Goal: Task Accomplishment & Management: Use online tool/utility

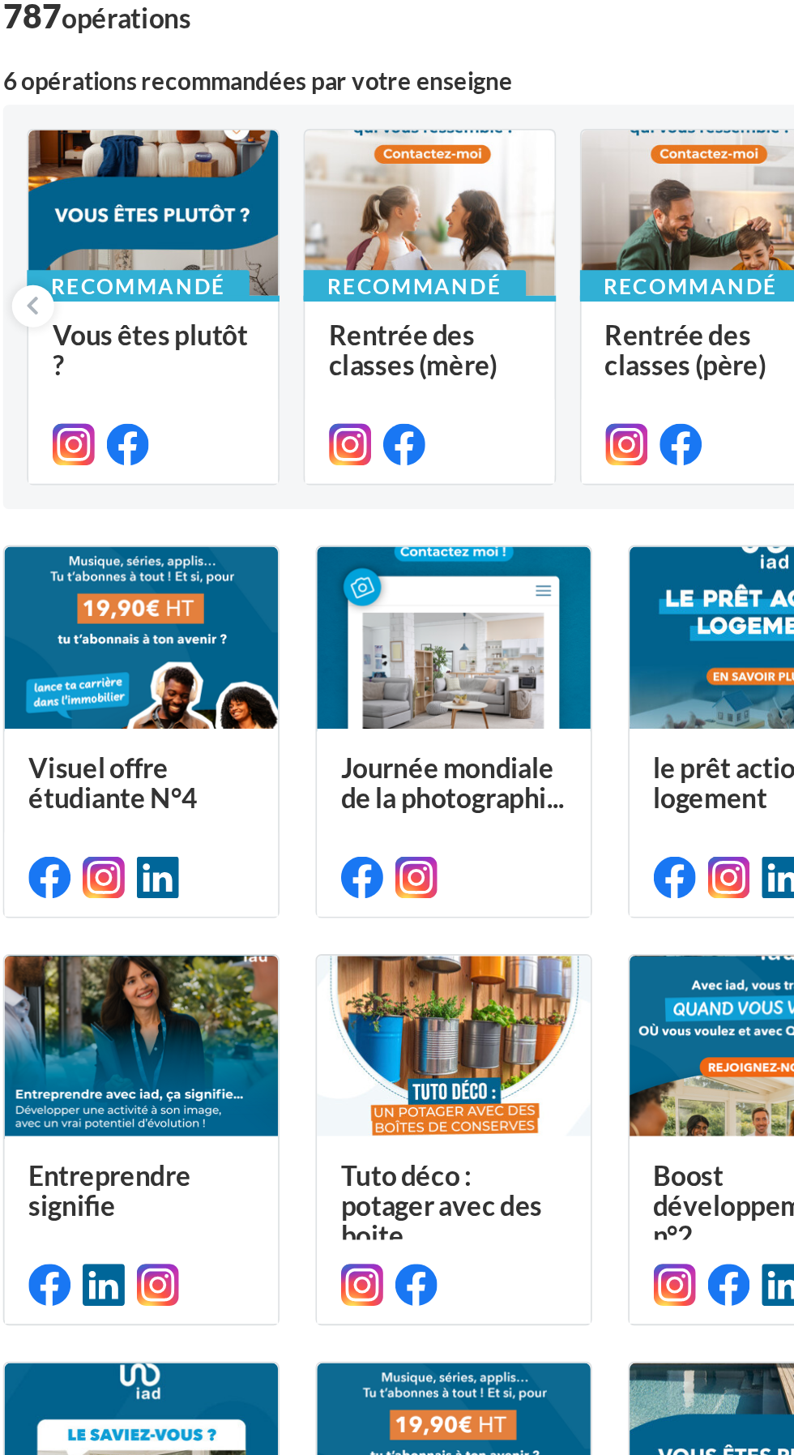
click at [310, 242] on div at bounding box center [351, 232] width 135 height 91
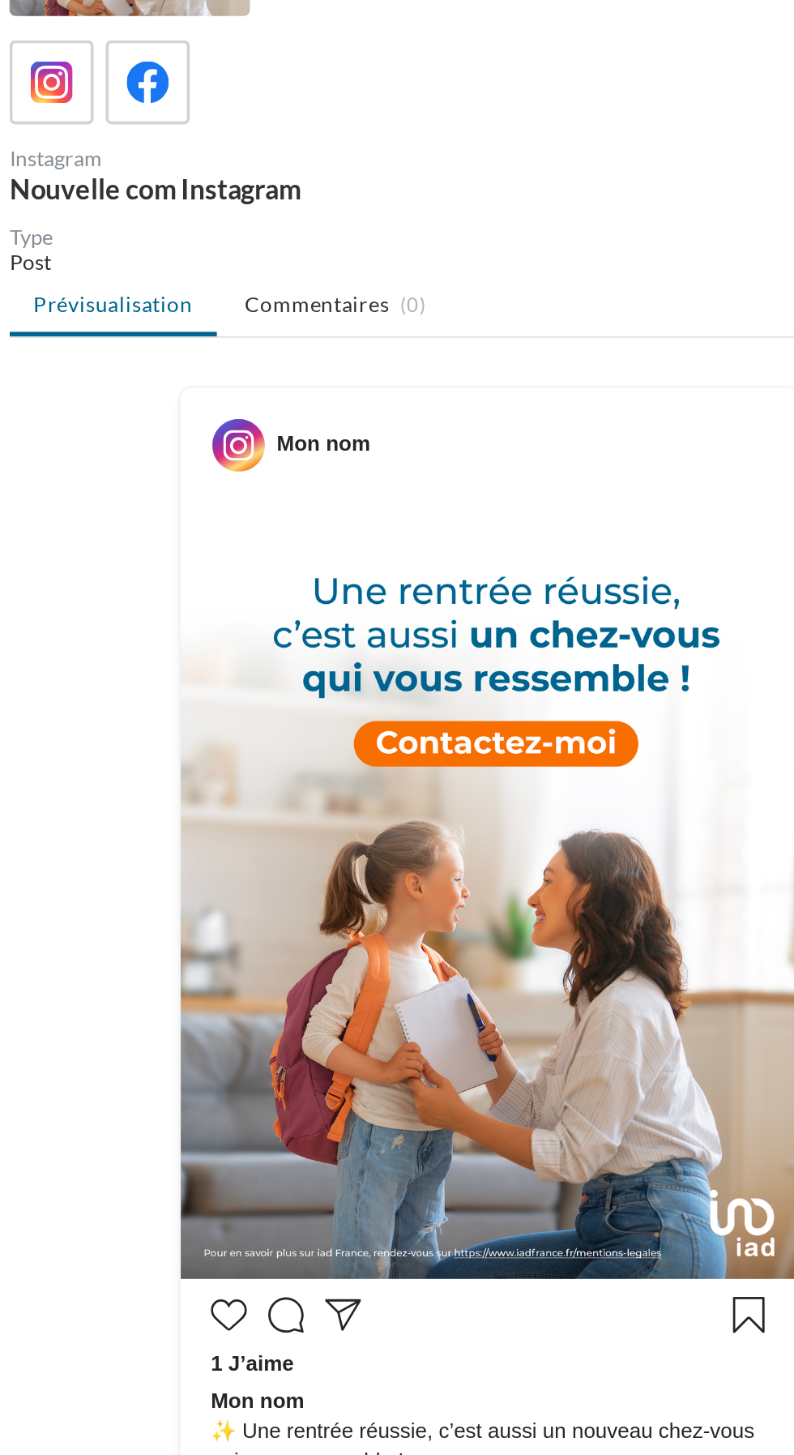
scroll to position [16, 0]
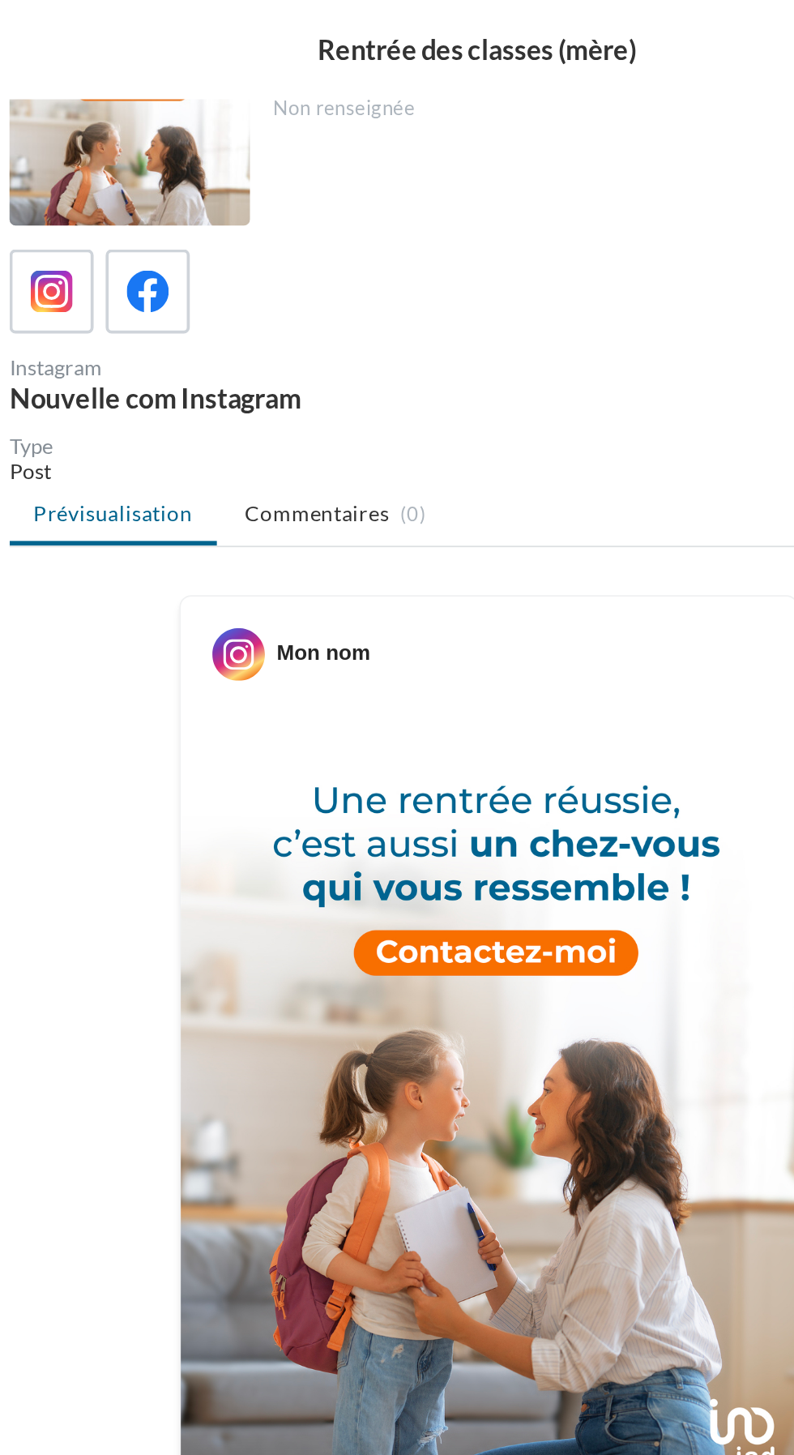
click at [314, 153] on icon at bounding box center [312, 157] width 23 height 23
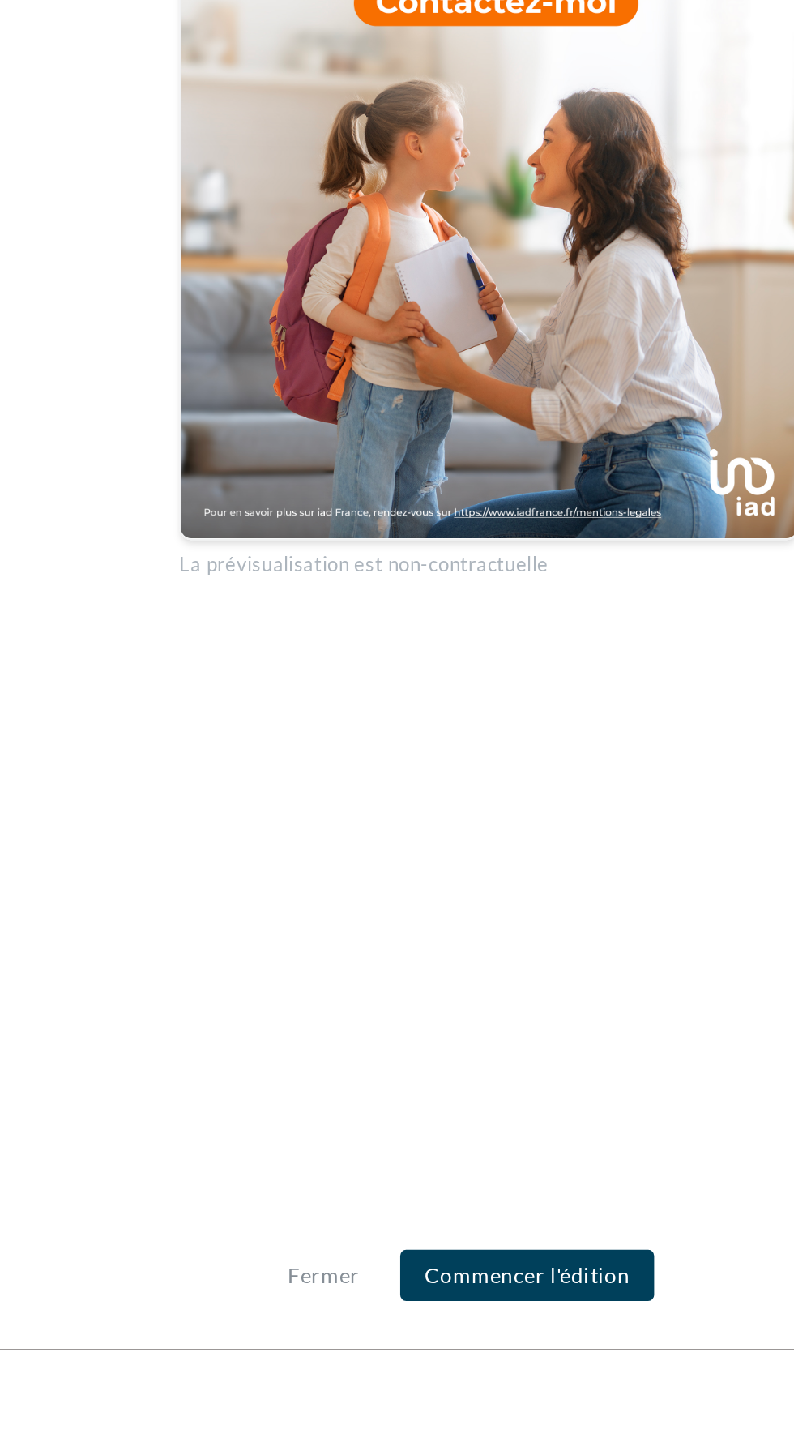
click at [524, 1429] on button "Commencer l'édition" at bounding box center [517, 1415] width 137 height 28
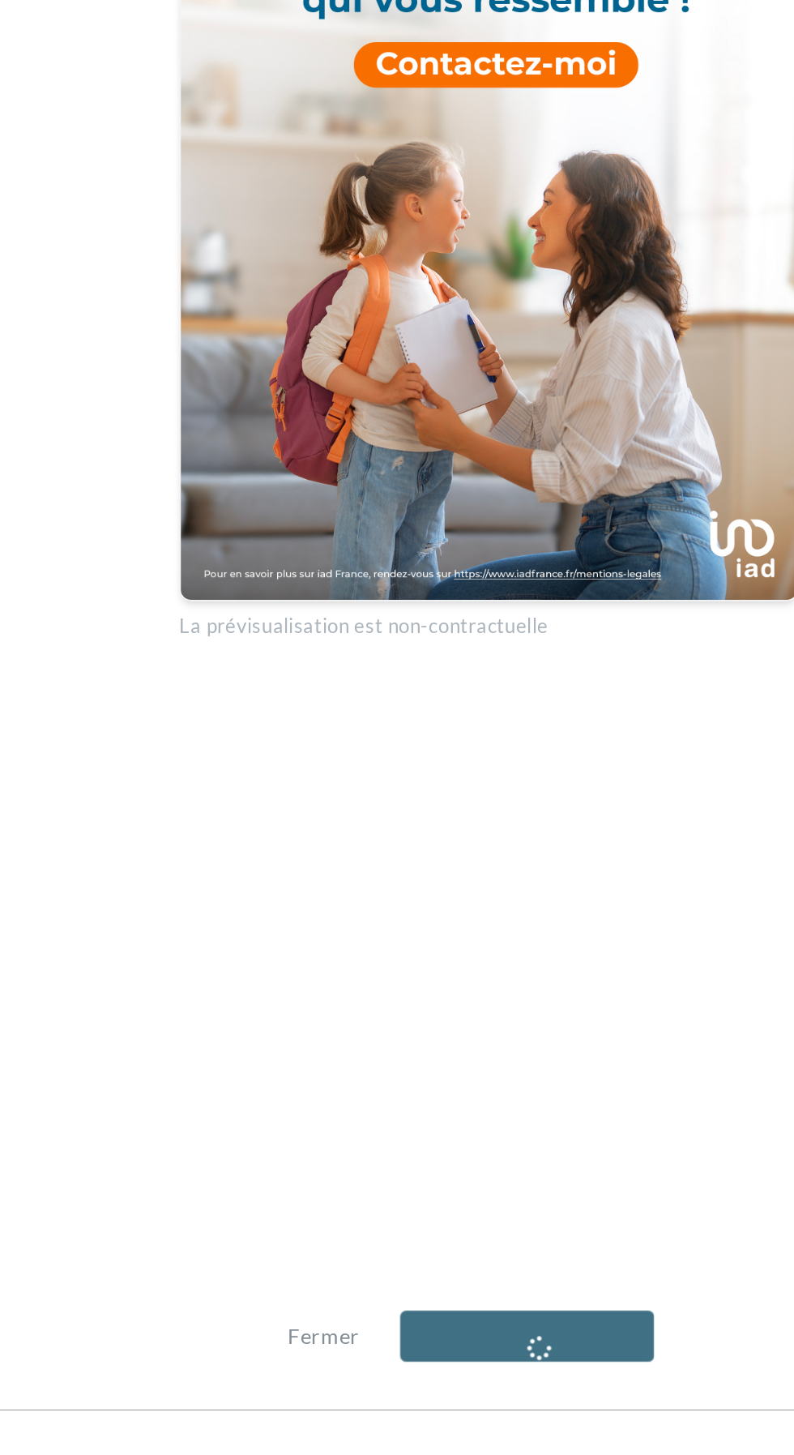
scroll to position [0, 0]
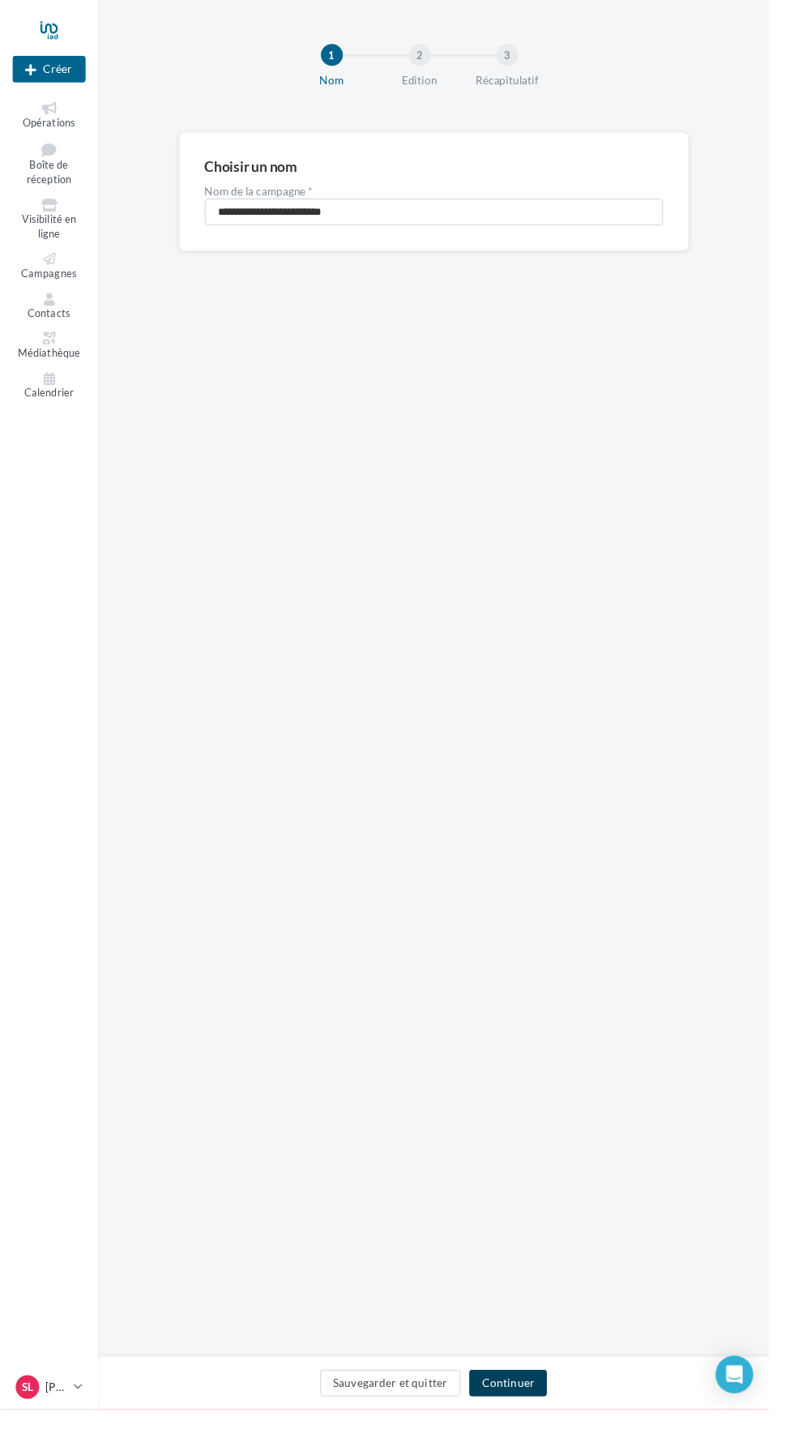
click at [539, 1442] on button "Continuer" at bounding box center [525, 1428] width 80 height 28
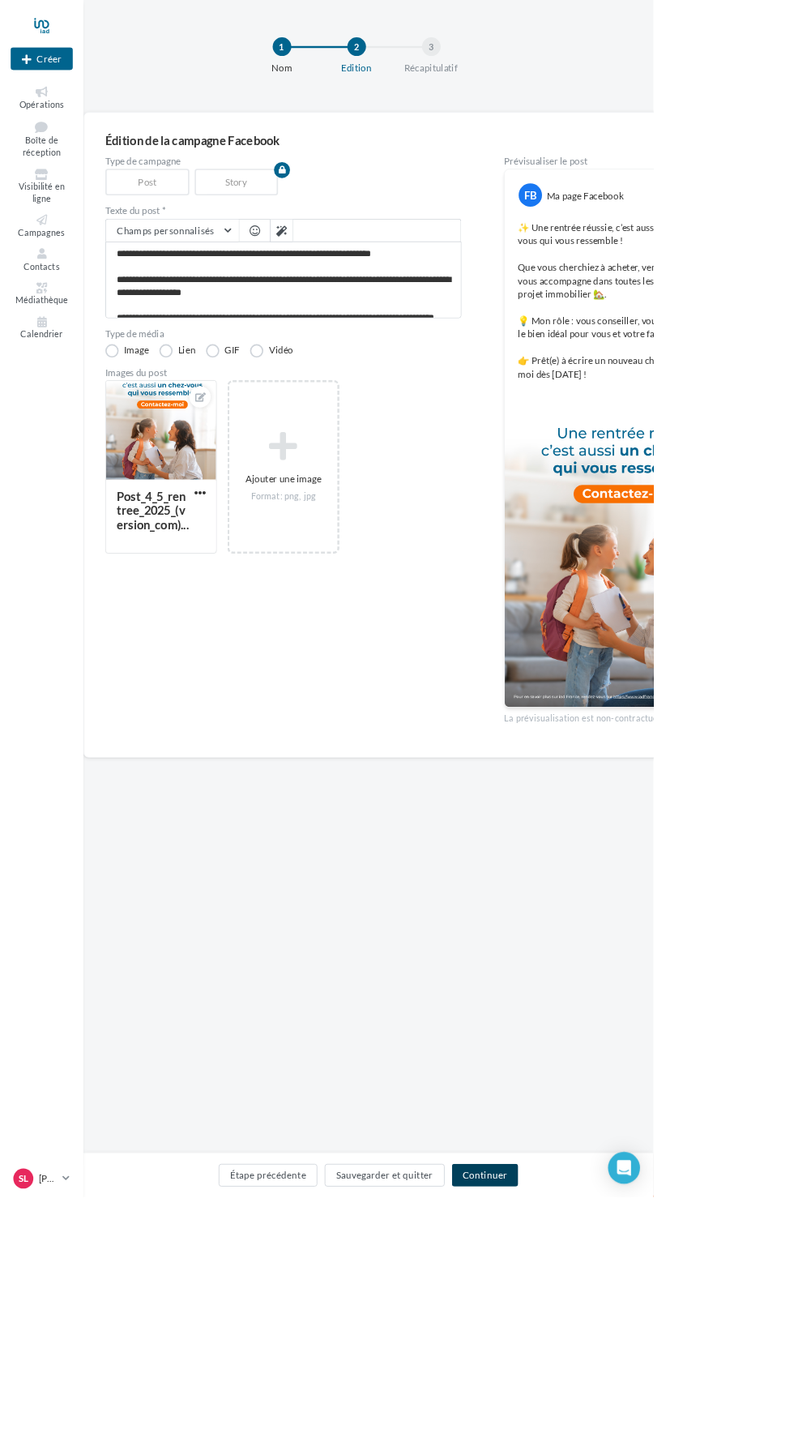
click at [630, 1442] on button "Continuer" at bounding box center [589, 1428] width 80 height 28
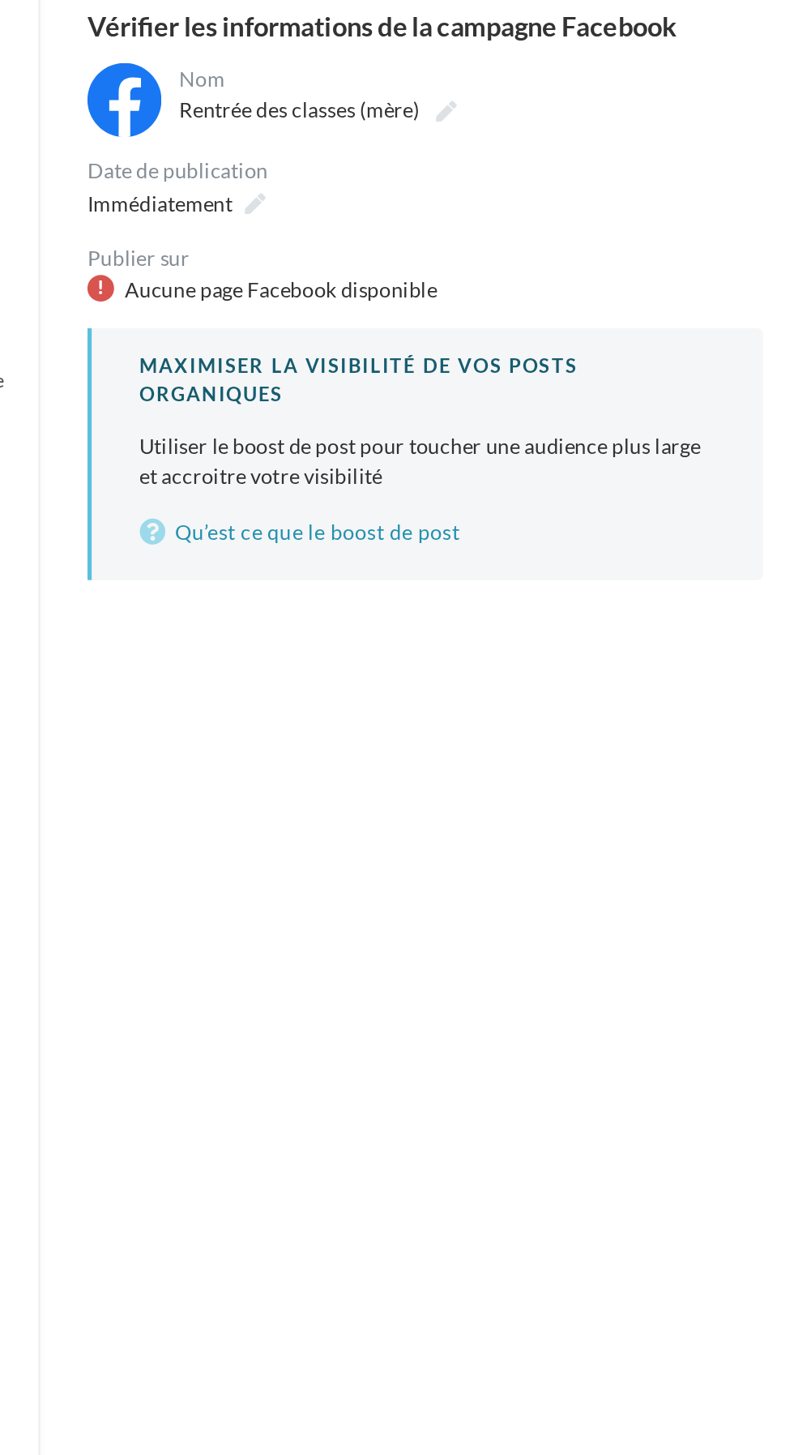
click at [144, 318] on div "Aucune page Facebook disponible" at bounding box center [313, 314] width 370 height 16
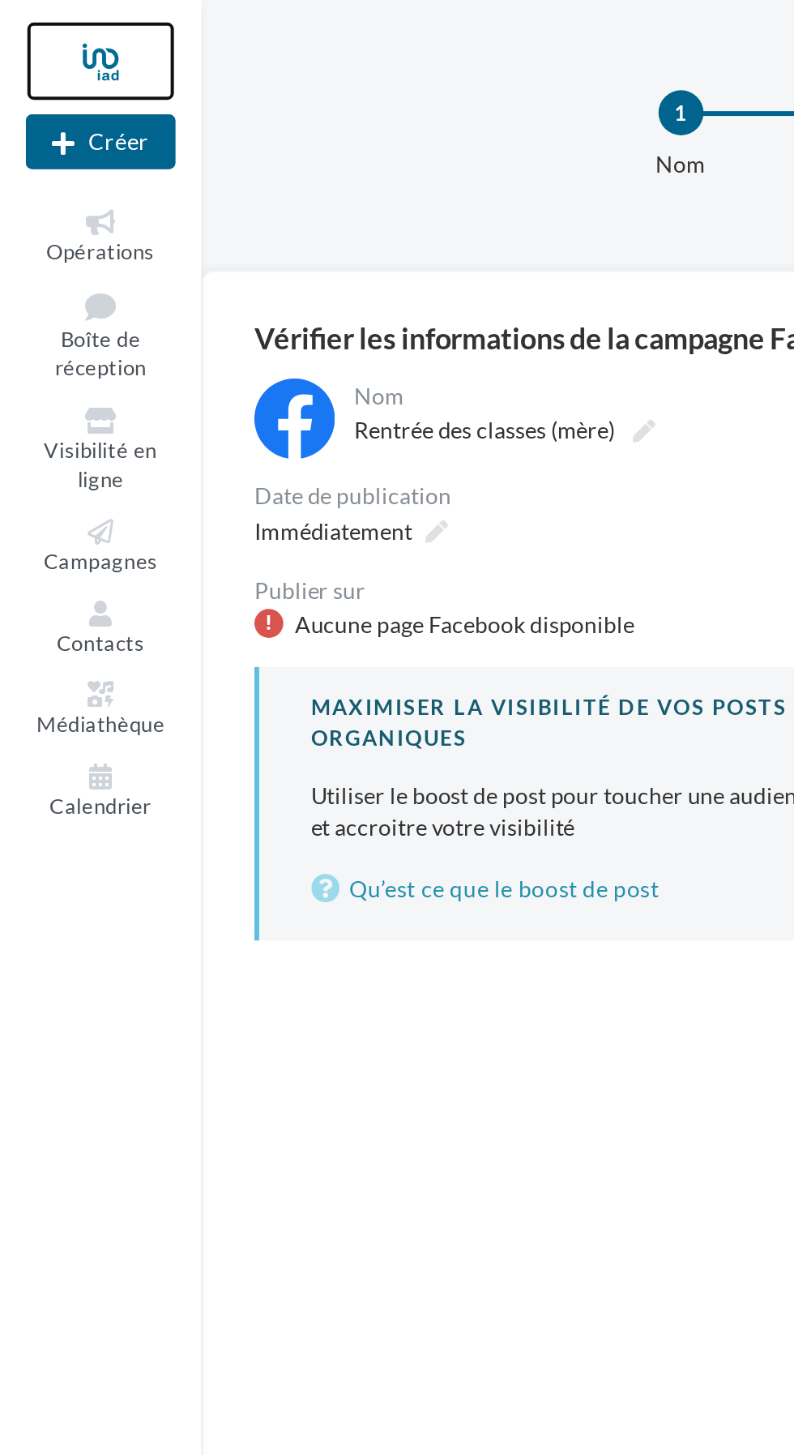
click at [40, 35] on div at bounding box center [50, 31] width 75 height 41
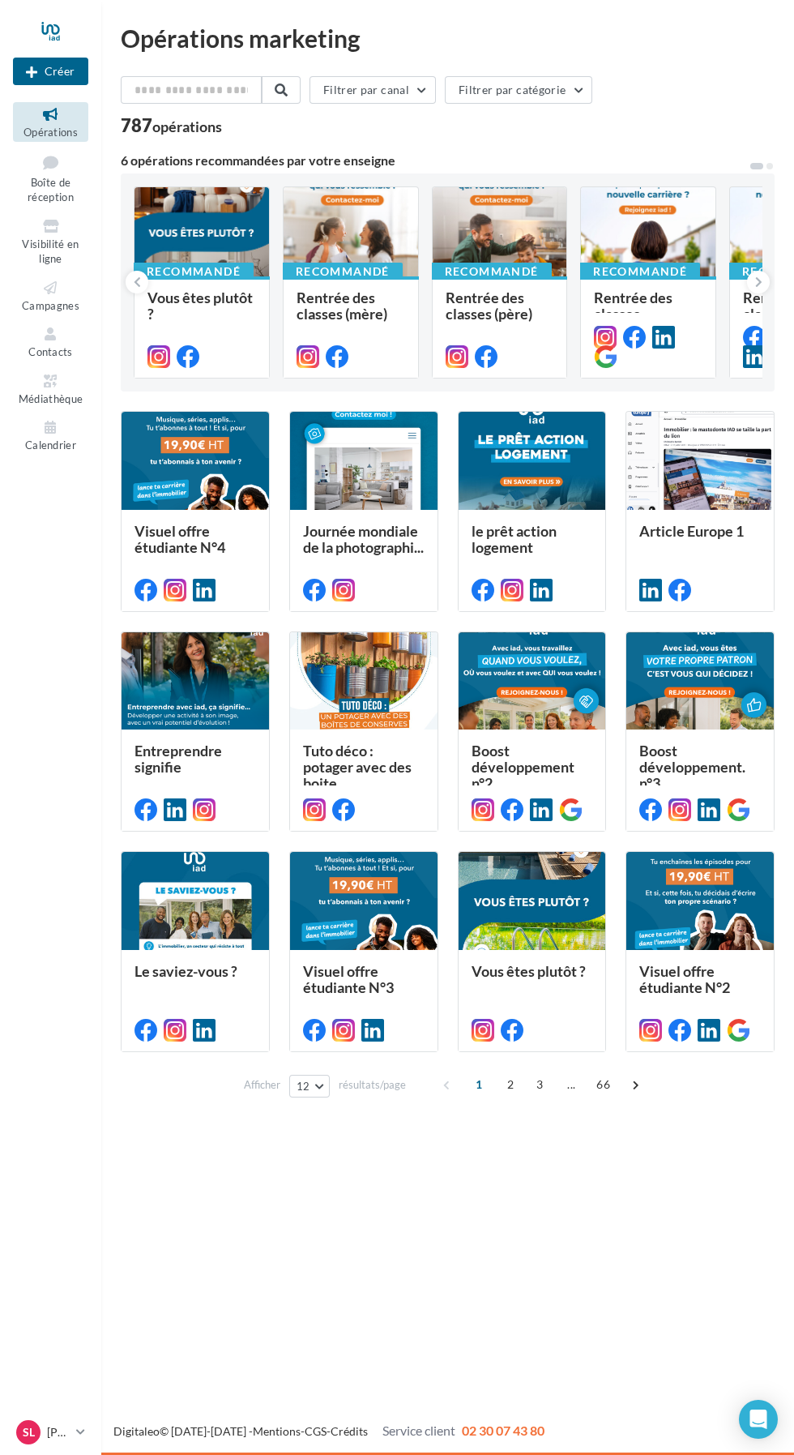
click at [326, 271] on div "Recommandé" at bounding box center [343, 272] width 120 height 18
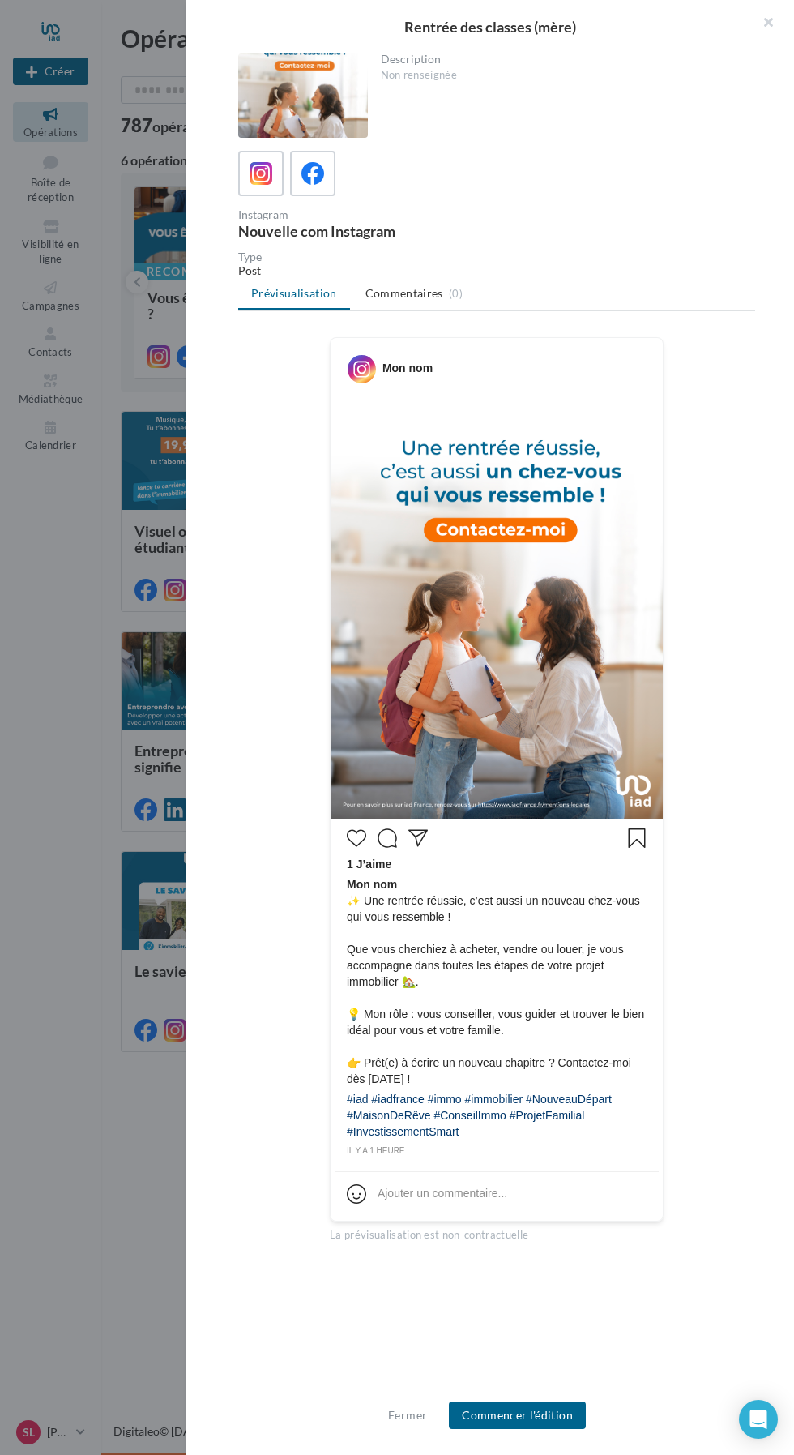
click at [398, 575] on img at bounding box center [497, 609] width 332 height 418
click at [309, 176] on icon at bounding box center [312, 173] width 23 height 23
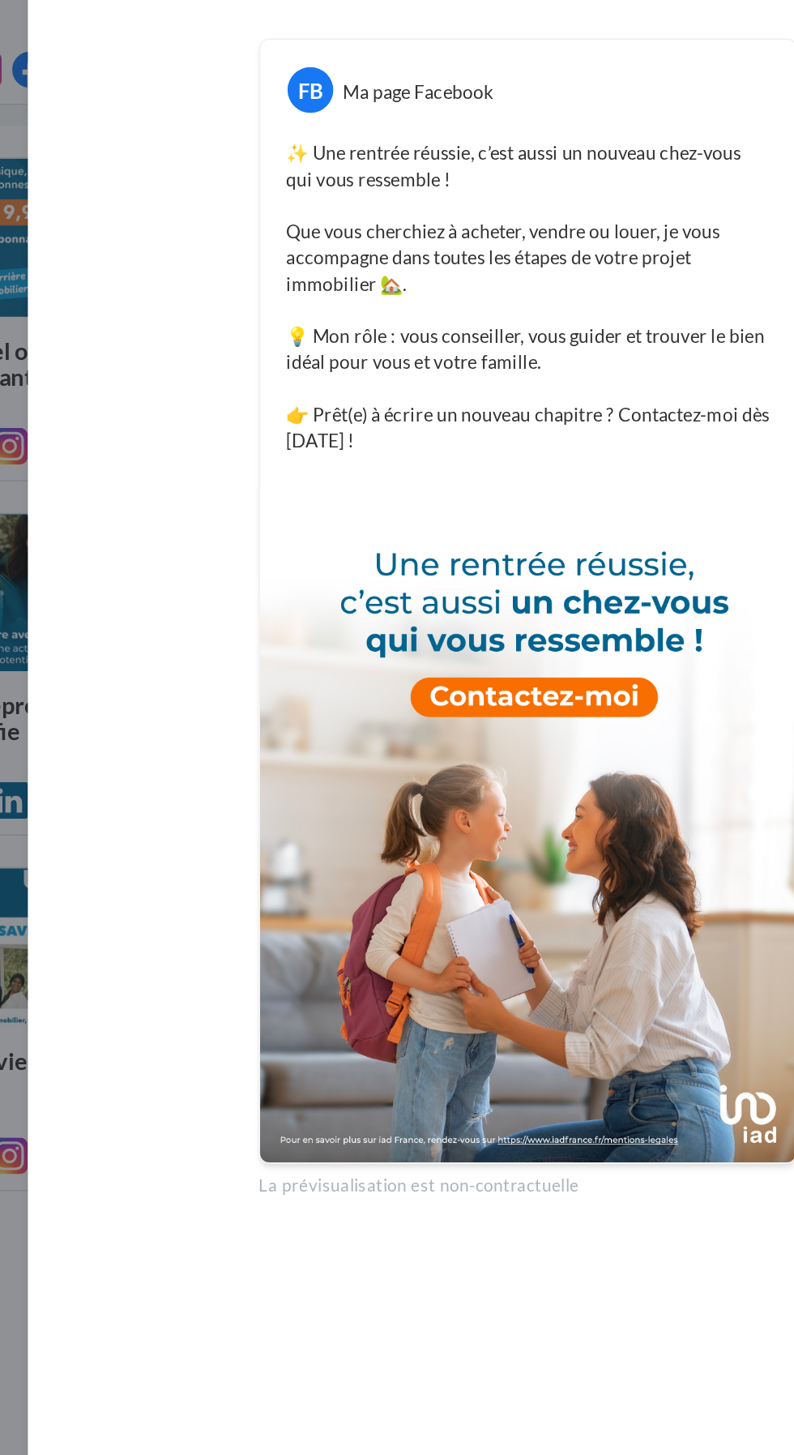
scroll to position [1, 0]
